Goal: Task Accomplishment & Management: Manage account settings

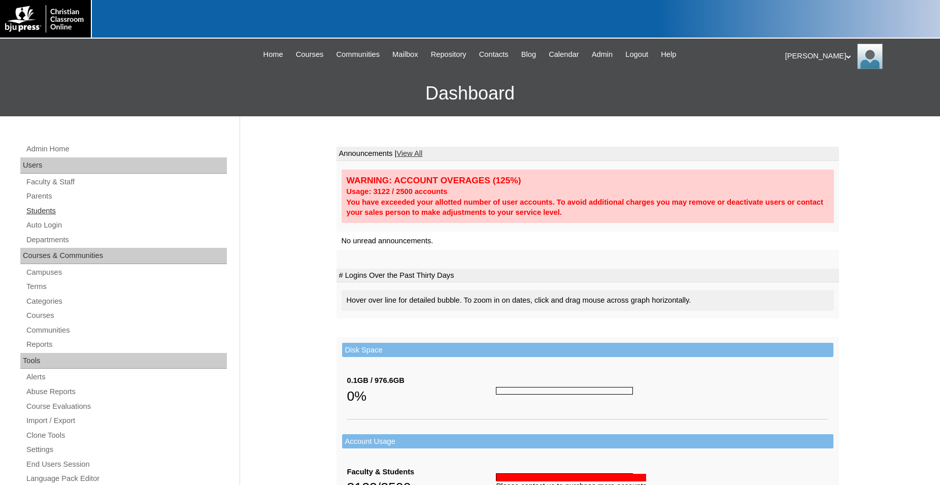
click at [49, 213] on link "Students" at bounding box center [126, 211] width 202 height 13
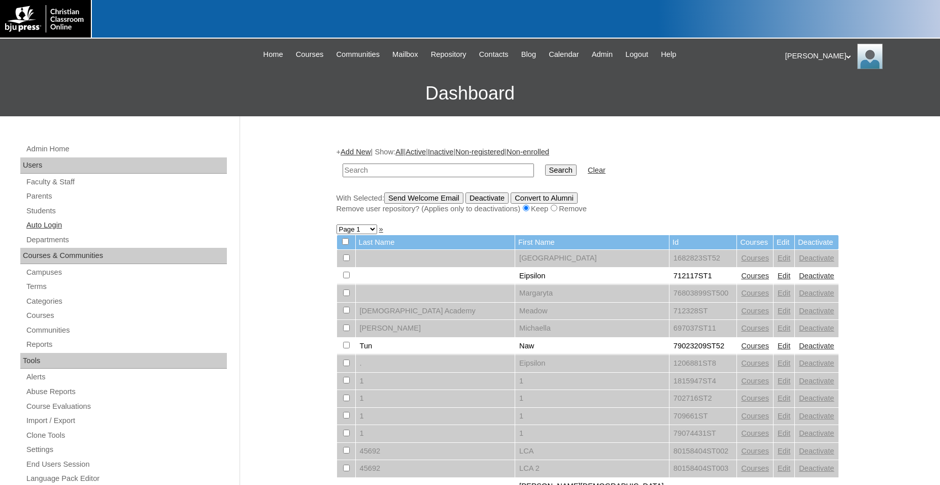
click at [53, 227] on link "Auto Login" at bounding box center [126, 225] width 202 height 13
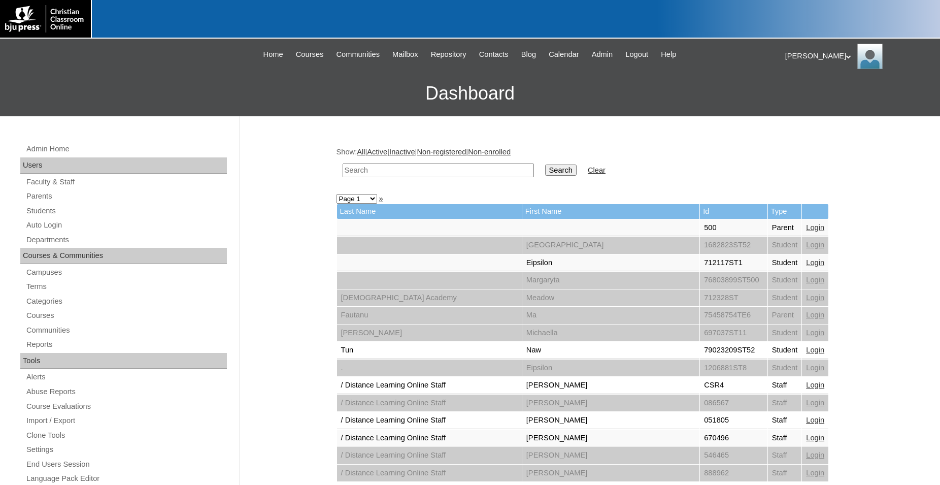
click at [441, 173] on input "text" at bounding box center [438, 170] width 191 height 14
type input "79100165"
click at [545, 164] on input "Search" at bounding box center [560, 169] width 31 height 11
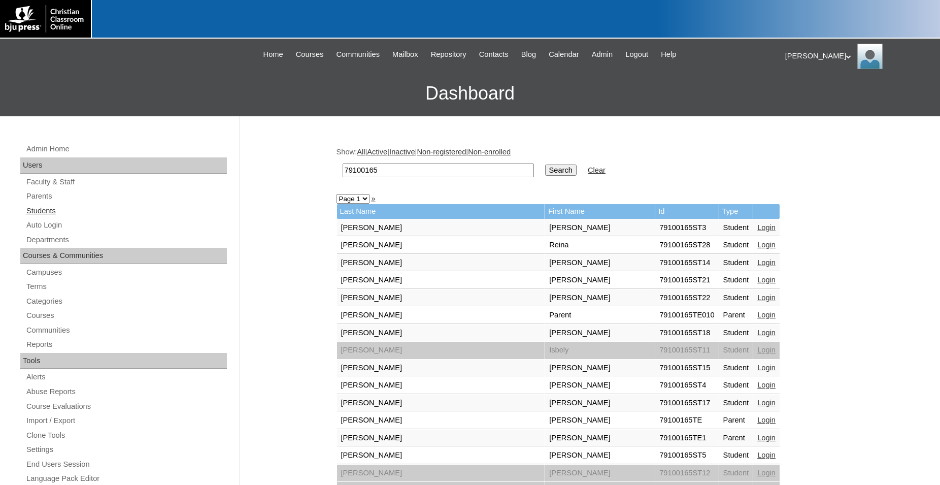
click at [50, 210] on link "Students" at bounding box center [126, 211] width 202 height 13
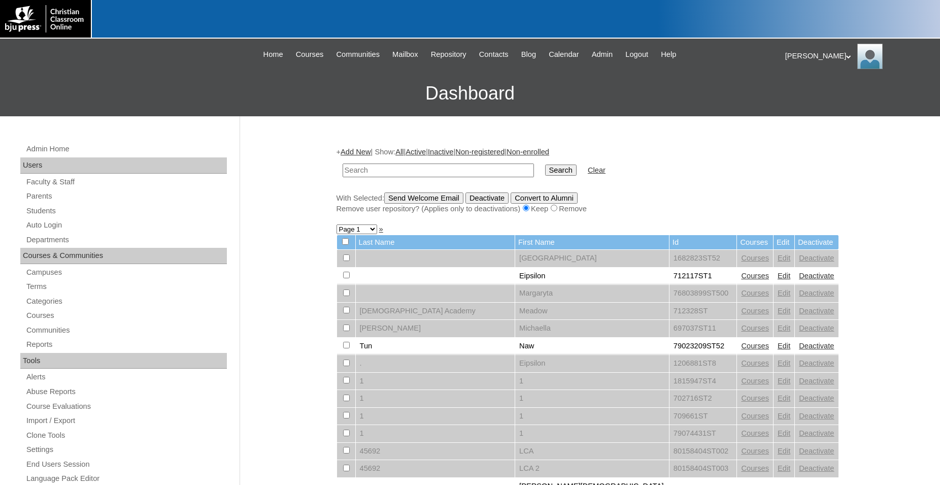
click at [437, 167] on input "text" at bounding box center [438, 170] width 191 height 14
type input "79100165"
click at [545, 164] on input "Search" at bounding box center [560, 169] width 31 height 11
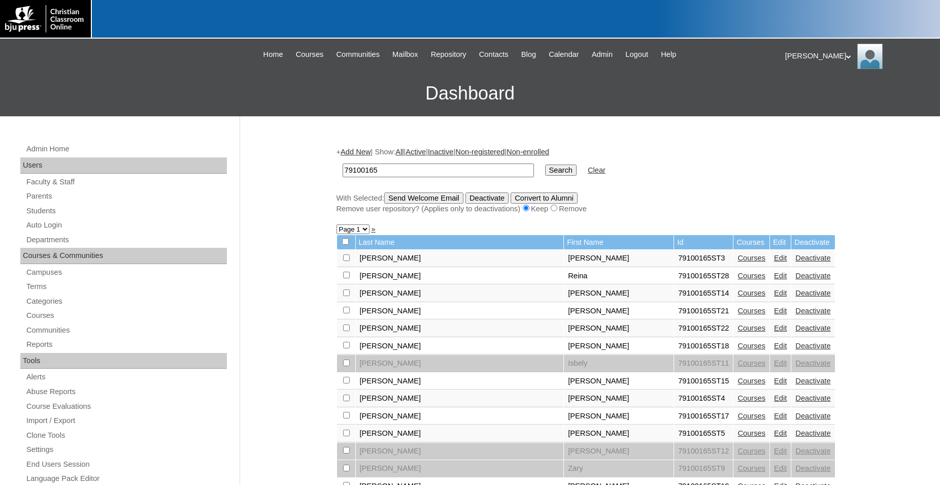
drag, startPoint x: 389, startPoint y: 171, endPoint x: 329, endPoint y: 165, distance: 60.2
click at [343, 165] on input "79100165" at bounding box center [438, 170] width 191 height 14
type input "77669798"
click at [545, 164] on input "Search" at bounding box center [560, 169] width 31 height 11
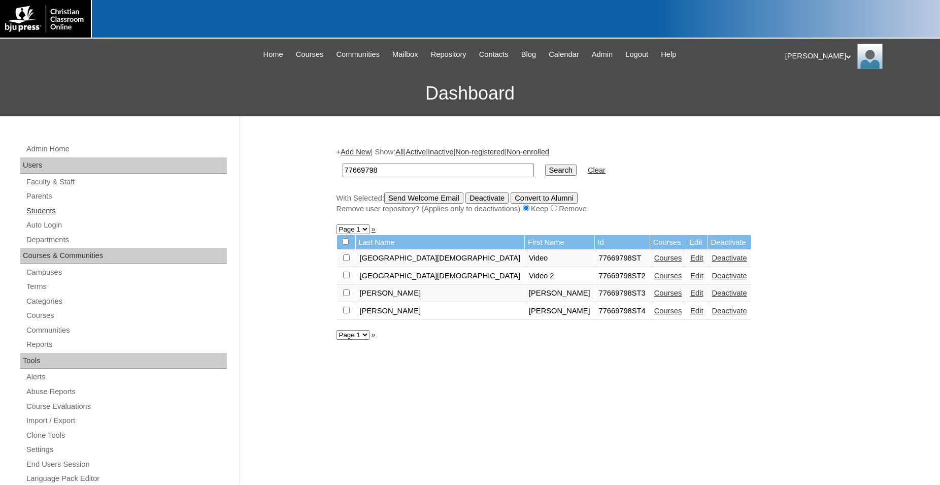
click at [45, 212] on link "Students" at bounding box center [126, 211] width 202 height 13
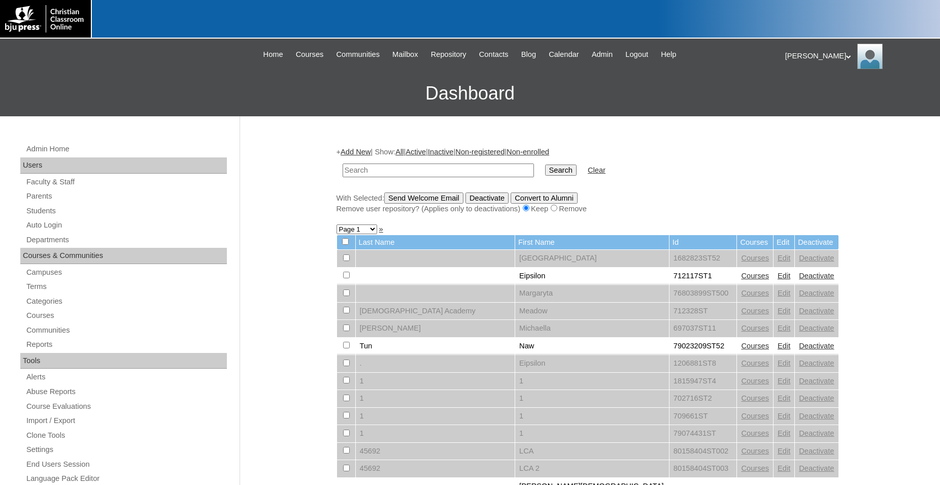
click at [392, 173] on input "text" at bounding box center [438, 170] width 191 height 14
type input "77669798"
click at [545, 164] on input "Search" at bounding box center [560, 169] width 31 height 11
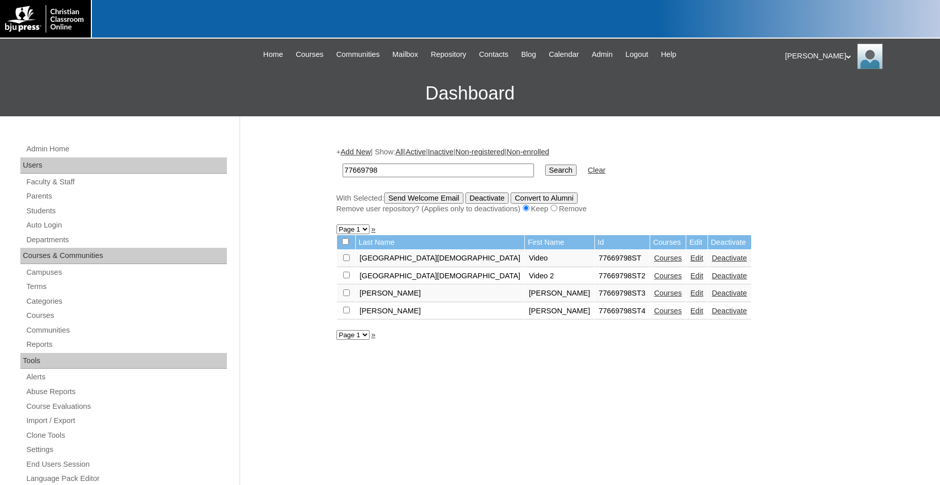
click at [690, 297] on link "Edit" at bounding box center [696, 293] width 13 height 8
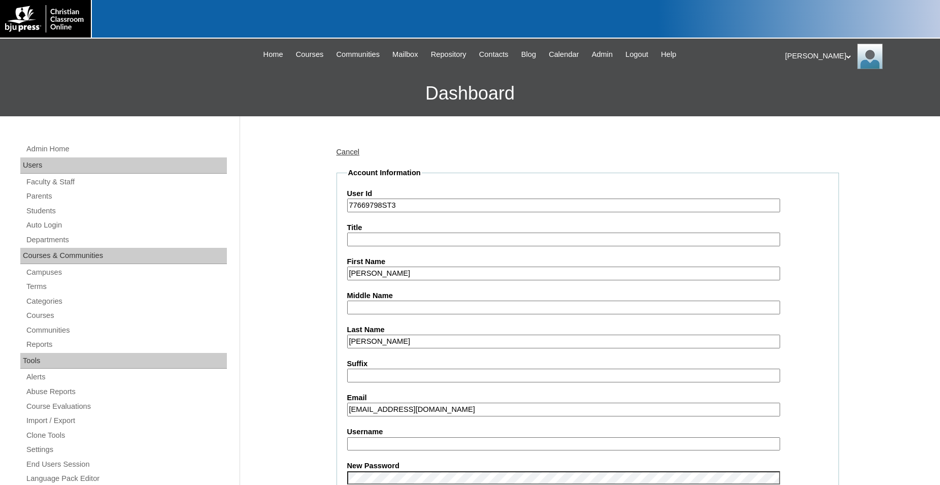
click at [432, 448] on input "Username" at bounding box center [563, 444] width 433 height 14
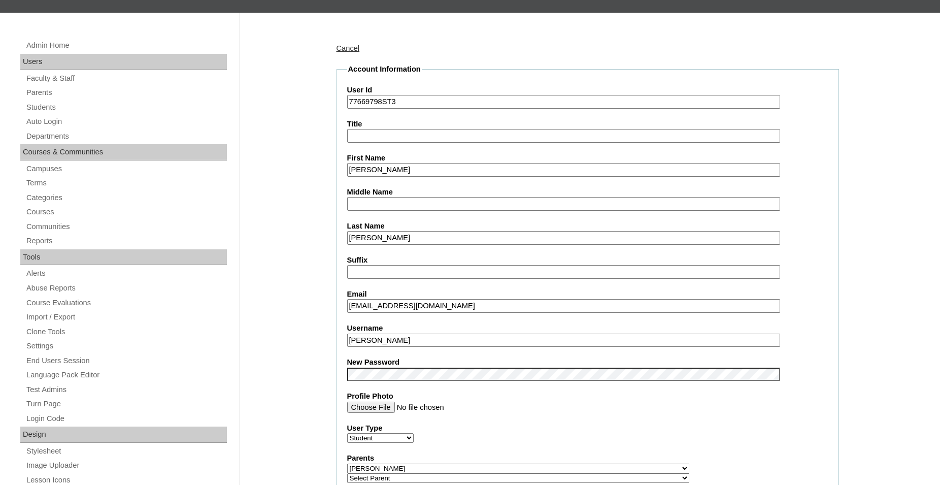
type input "[PERSON_NAME]"
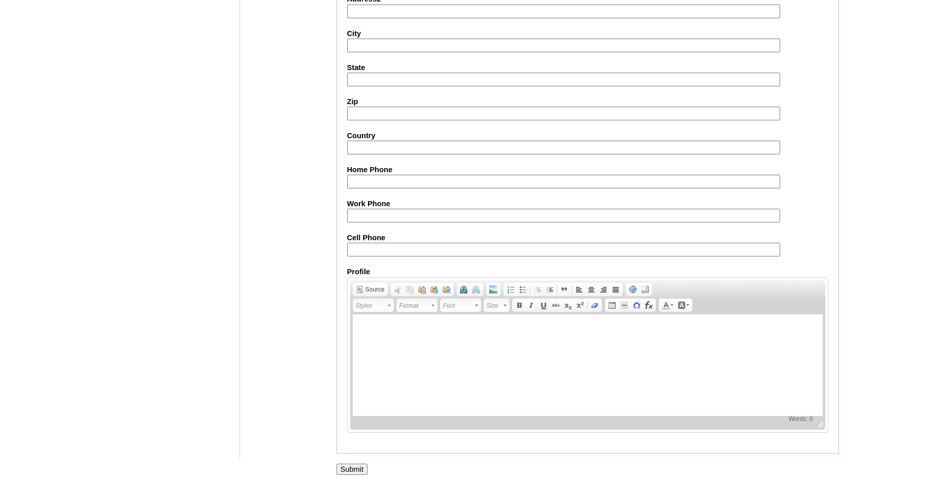
scroll to position [1080, 0]
click at [355, 468] on input "Submit" at bounding box center [352, 469] width 31 height 11
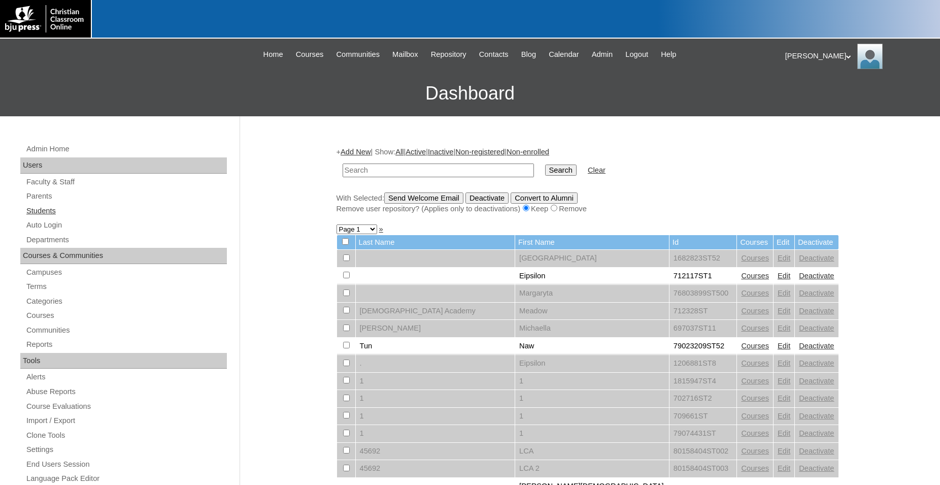
click at [43, 213] on link "Students" at bounding box center [126, 211] width 202 height 13
click at [411, 174] on input "text" at bounding box center [438, 170] width 191 height 14
type input "77669798"
click at [545, 164] on input "Search" at bounding box center [560, 169] width 31 height 11
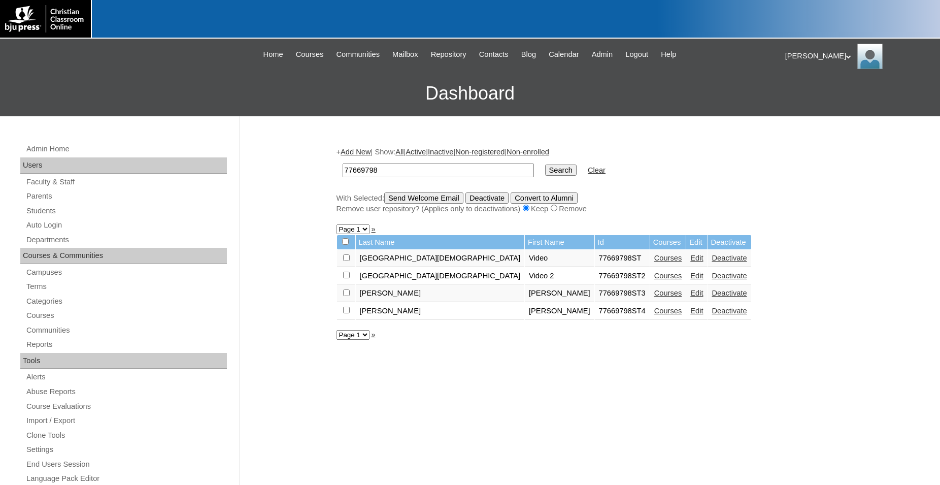
click at [690, 297] on link "Edit" at bounding box center [696, 293] width 13 height 8
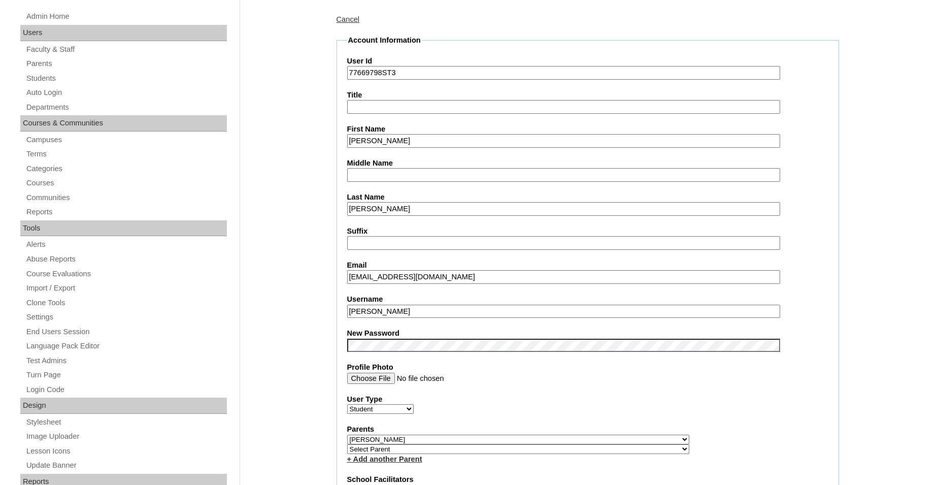
scroll to position [155, 0]
